Goal: Task Accomplishment & Management: Complete application form

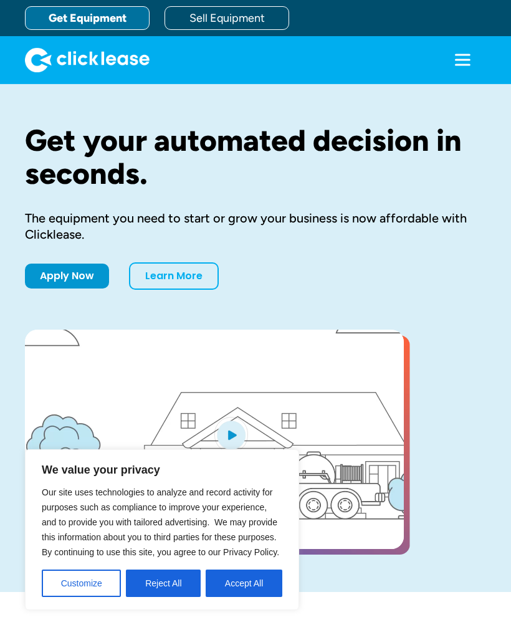
click at [164, 583] on button "Reject All" at bounding box center [163, 583] width 75 height 27
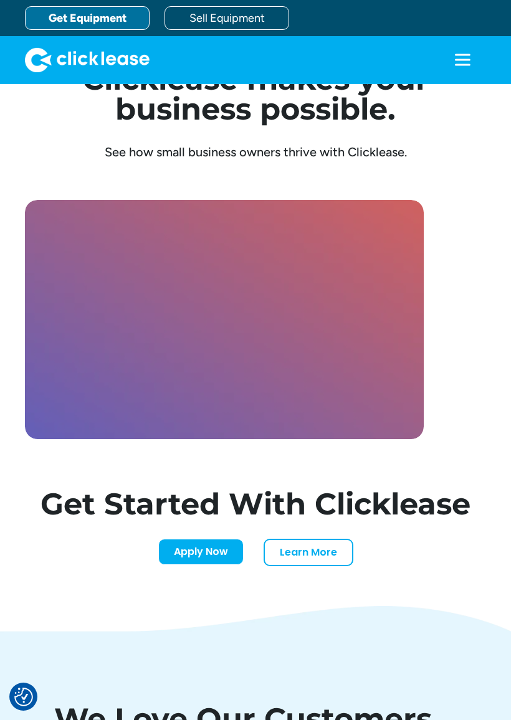
scroll to position [3668, 0]
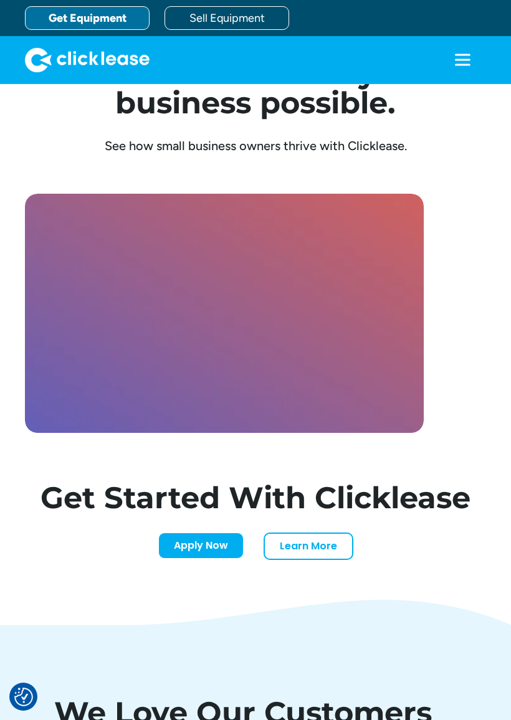
click at [211, 545] on link "Apply Now" at bounding box center [200, 546] width 85 height 26
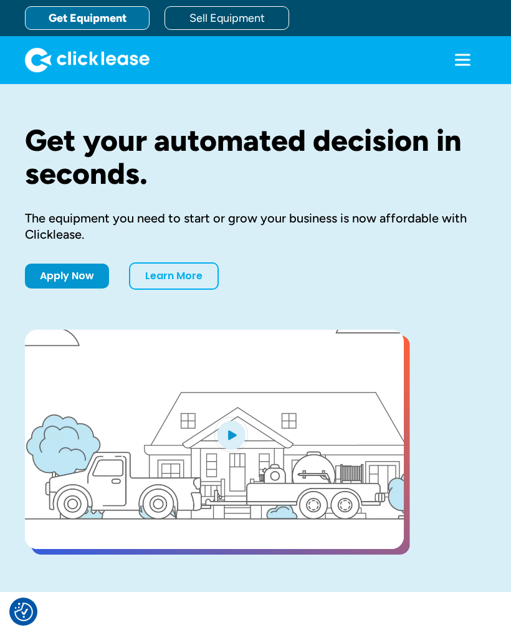
click at [50, 26] on link "Get Equipment" at bounding box center [87, 18] width 125 height 24
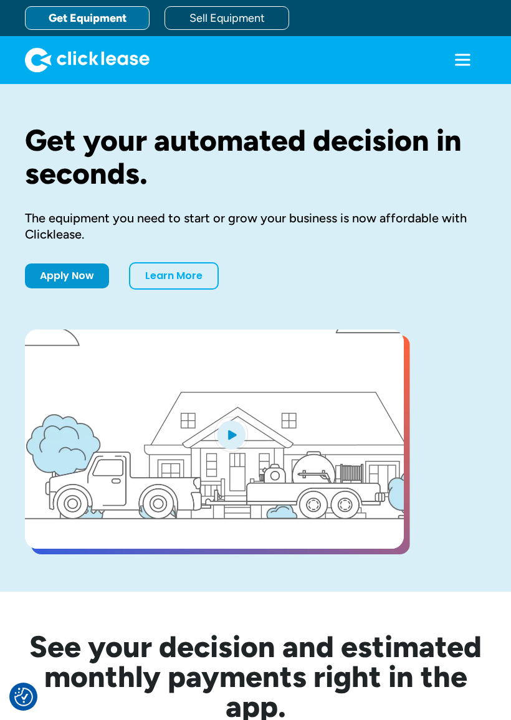
click at [450, 58] on icon "menu" at bounding box center [462, 59] width 25 height 25
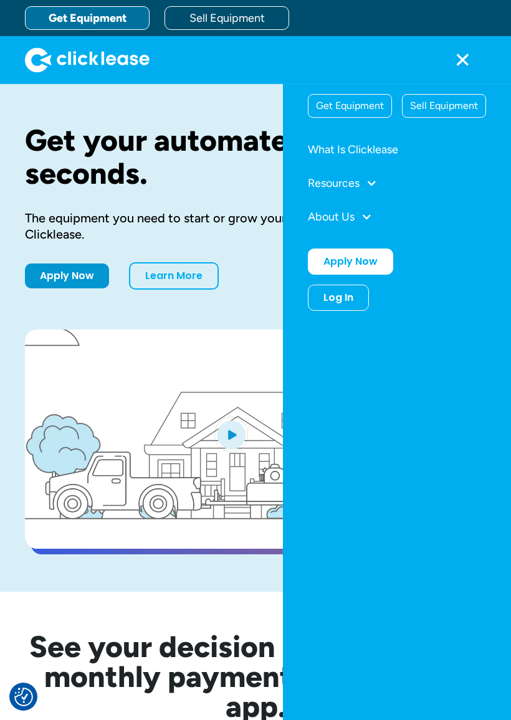
click at [365, 107] on div "Get Equipment" at bounding box center [349, 106] width 83 height 22
click at [360, 108] on div "Get Equipment" at bounding box center [349, 106] width 83 height 22
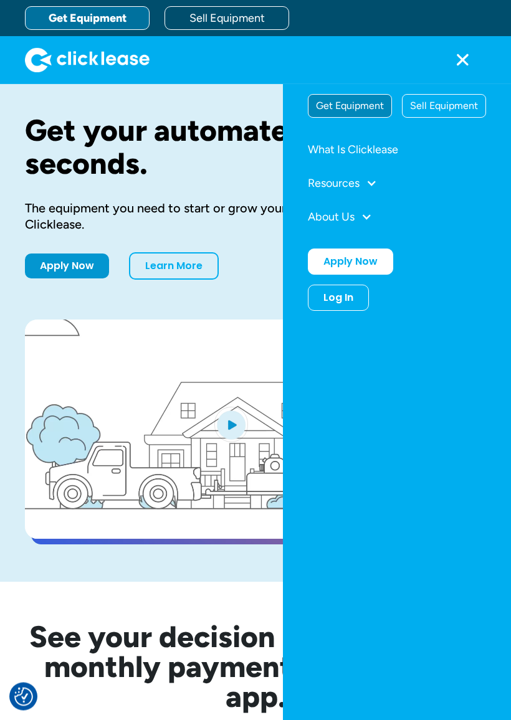
scroll to position [4, 0]
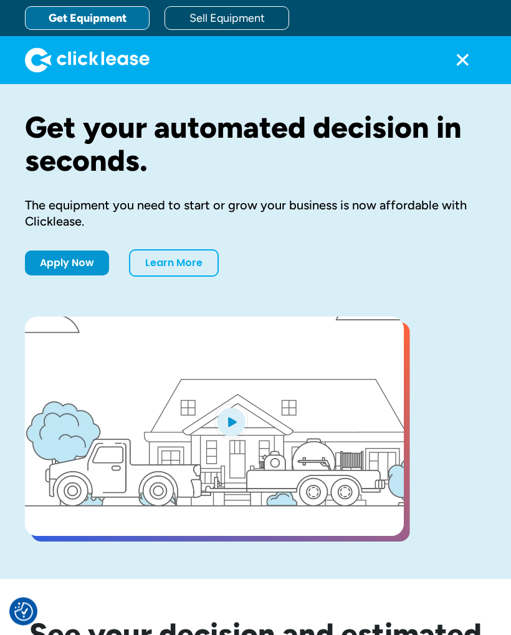
scroll to position [0, 0]
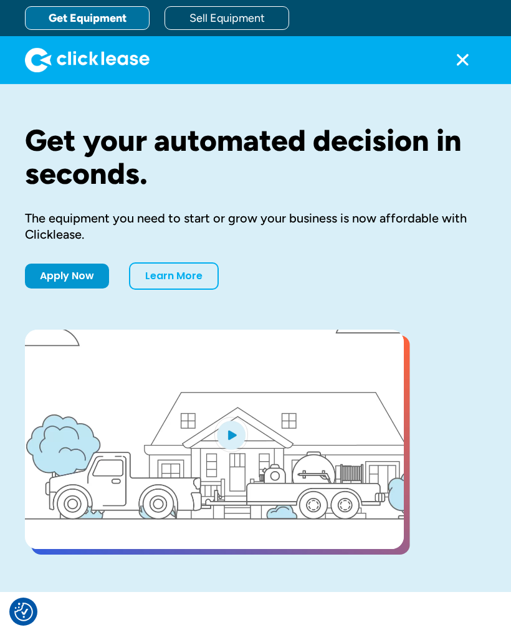
click at [450, 59] on icon "menu" at bounding box center [462, 59] width 25 height 25
